Goal: Navigation & Orientation: Find specific page/section

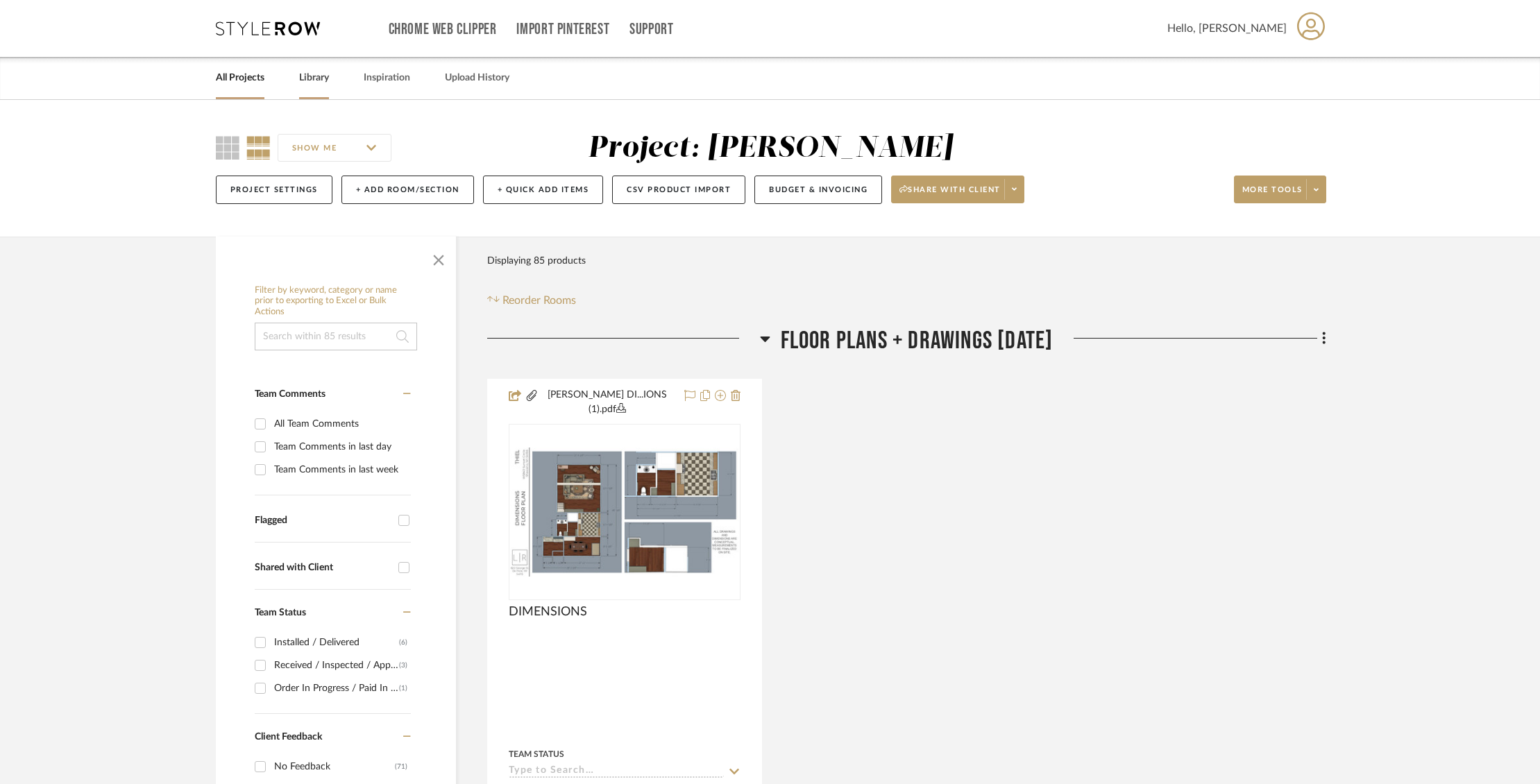
click at [321, 79] on link "Library" at bounding box center [314, 79] width 30 height 19
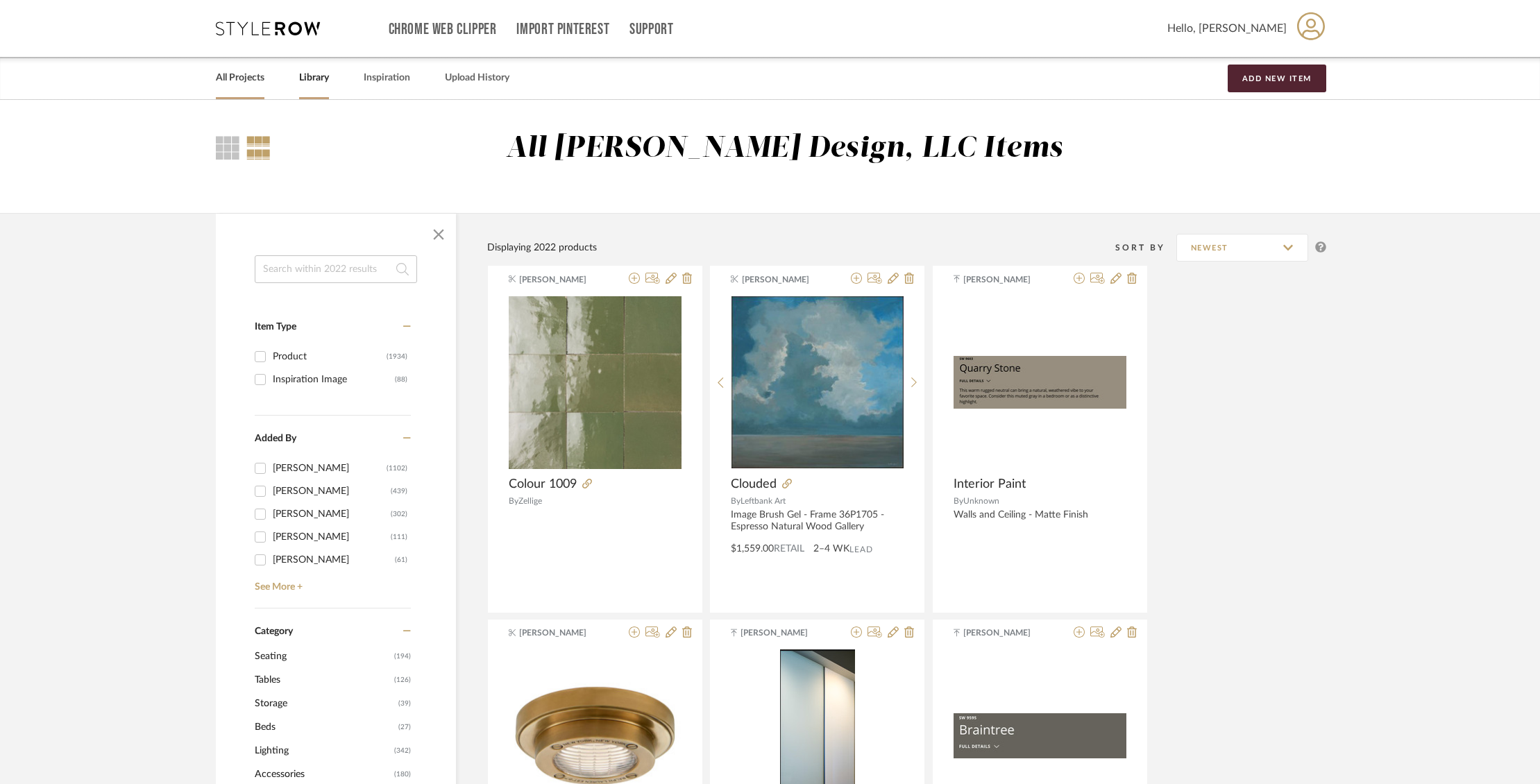
click at [256, 79] on link "All Projects" at bounding box center [240, 79] width 48 height 19
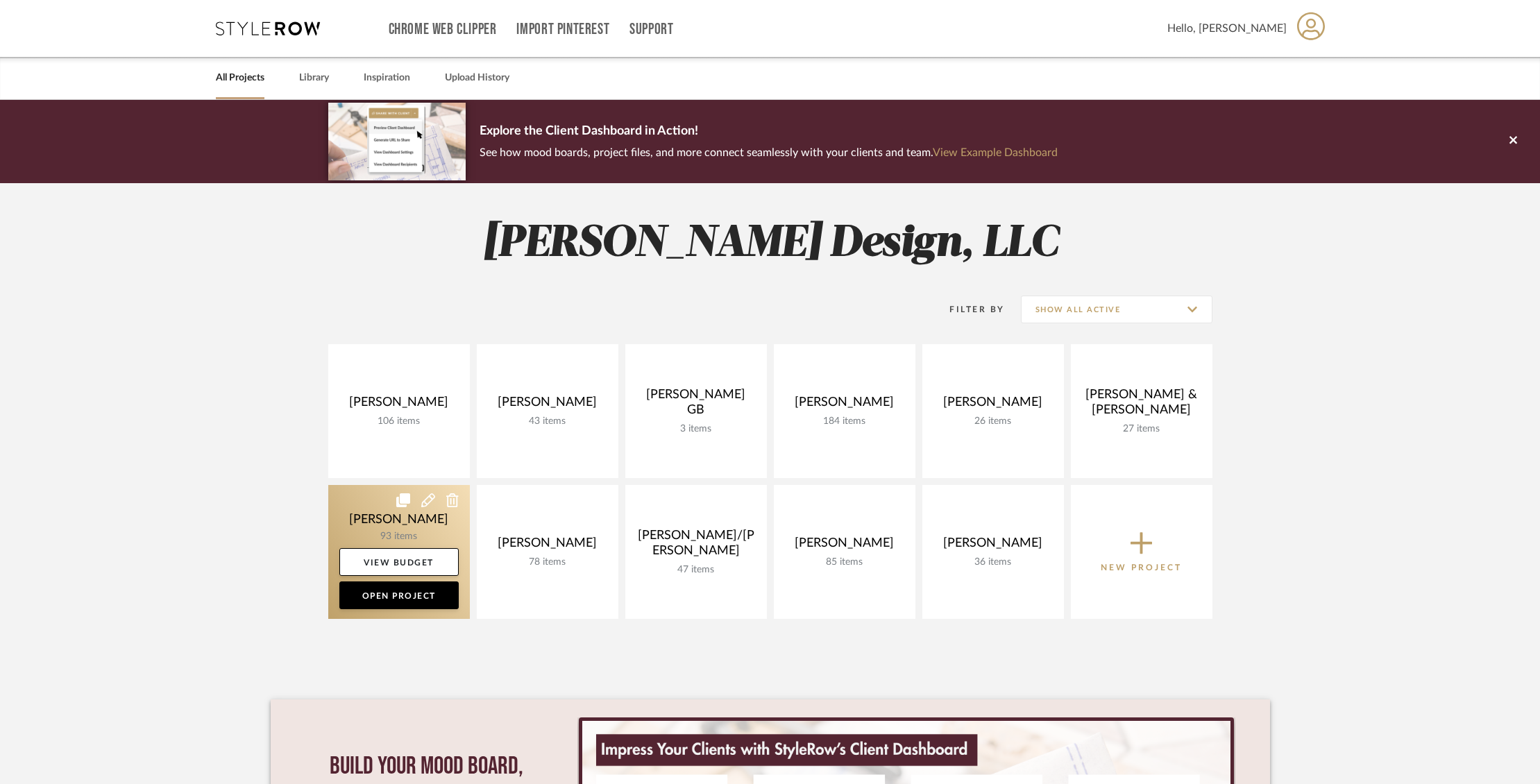
click at [421, 522] on link at bounding box center [399, 551] width 141 height 134
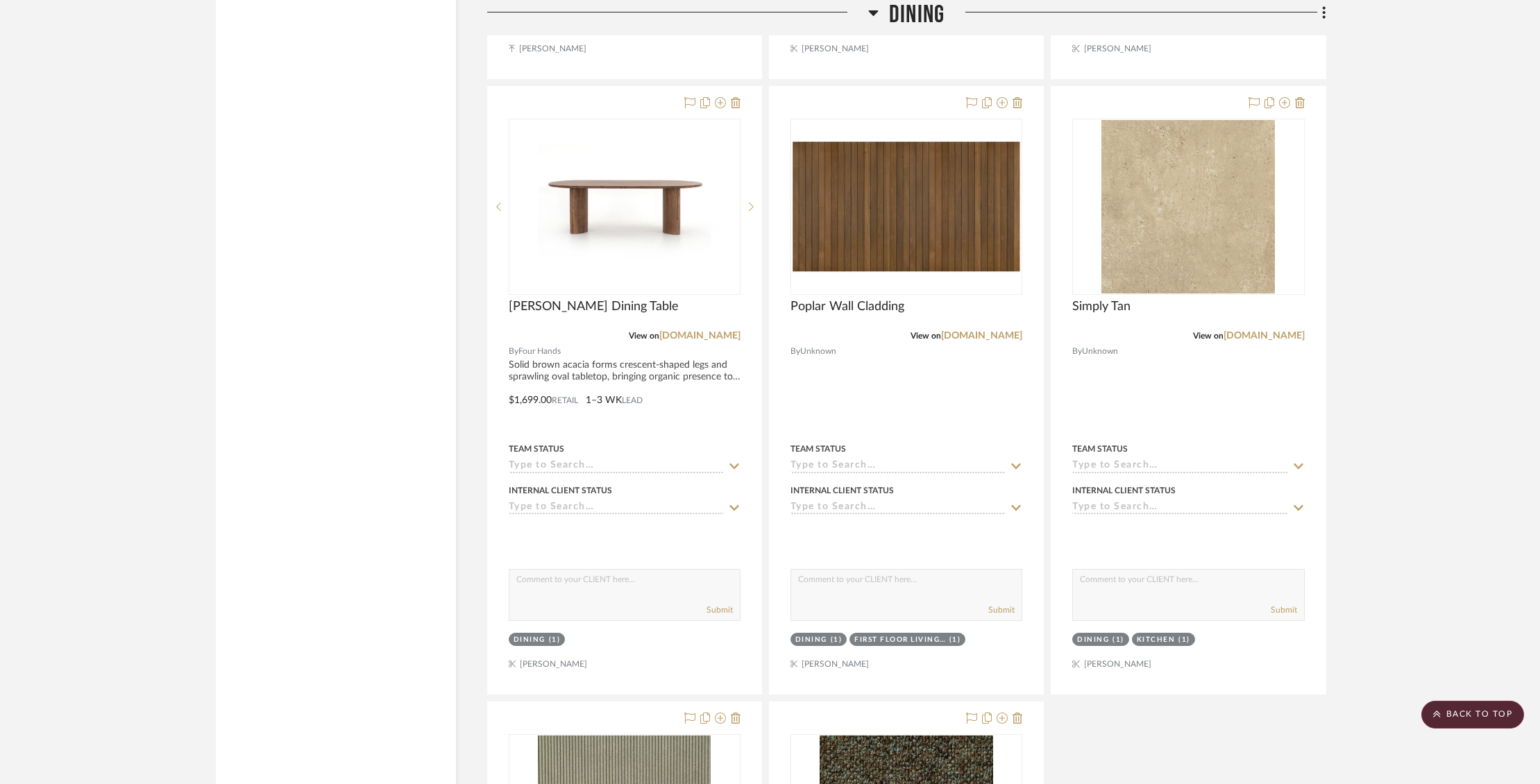
scroll to position [4171, 0]
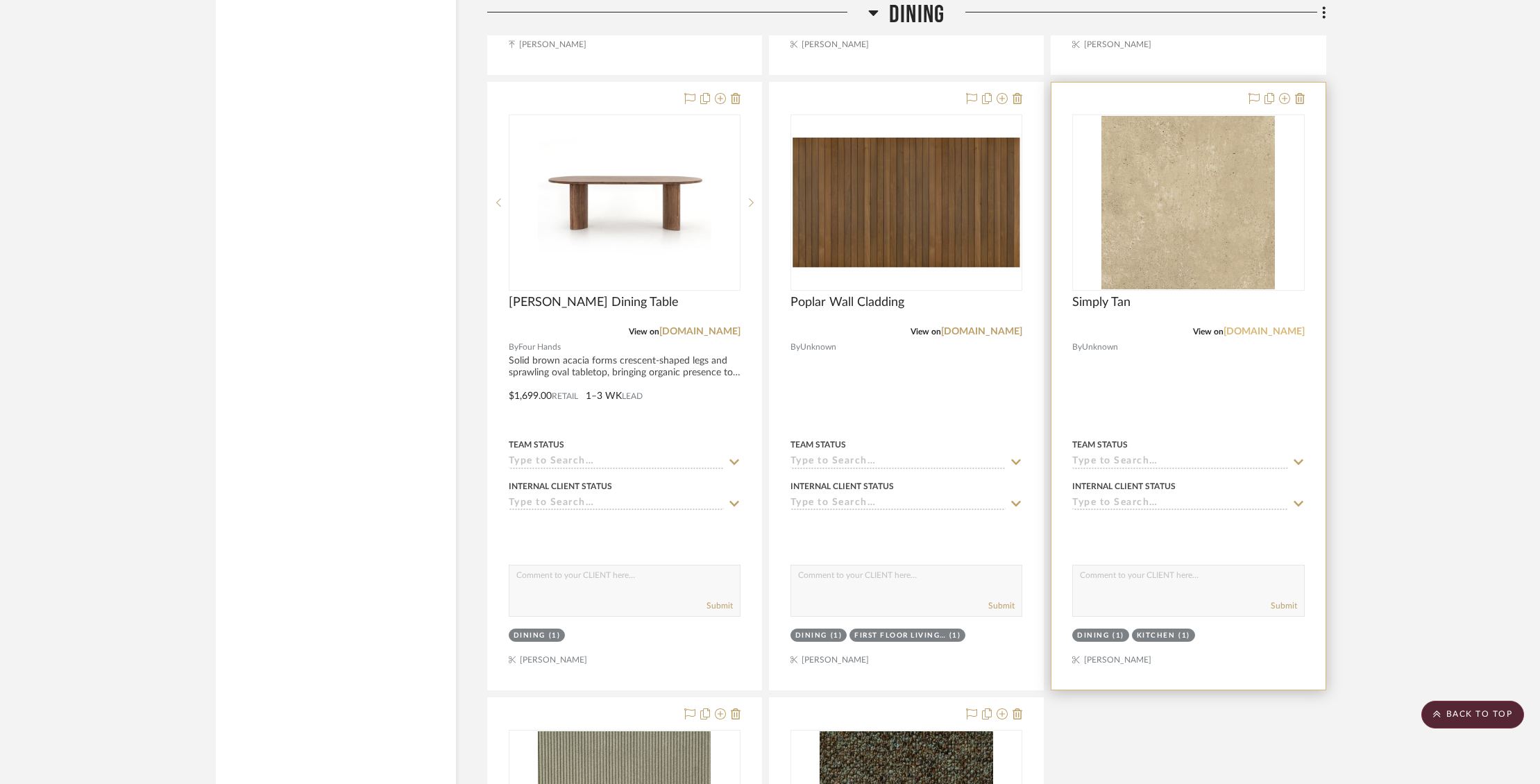
click at [1272, 328] on link "[DOMAIN_NAME]" at bounding box center [1264, 332] width 81 height 10
